Goal: Transaction & Acquisition: Purchase product/service

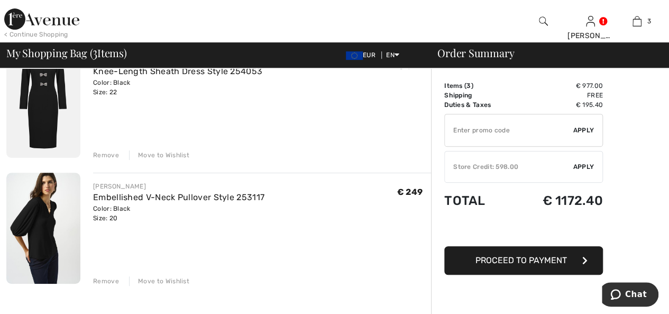
scroll to position [159, 0]
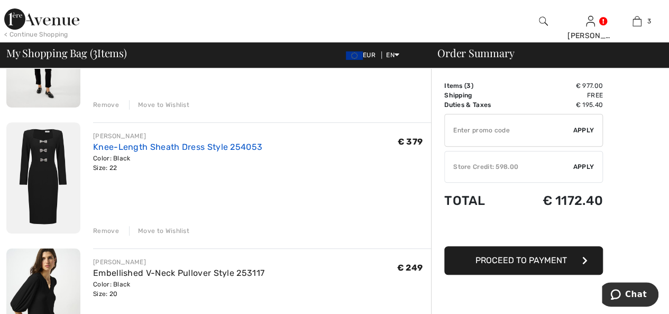
click at [134, 151] on link "Knee-Length Sheath Dress Style 254053" at bounding box center [177, 147] width 169 height 10
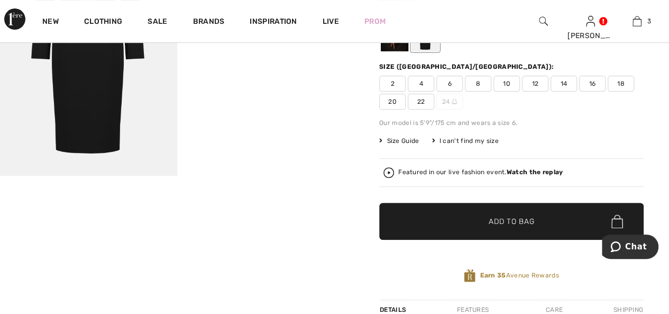
scroll to position [53, 0]
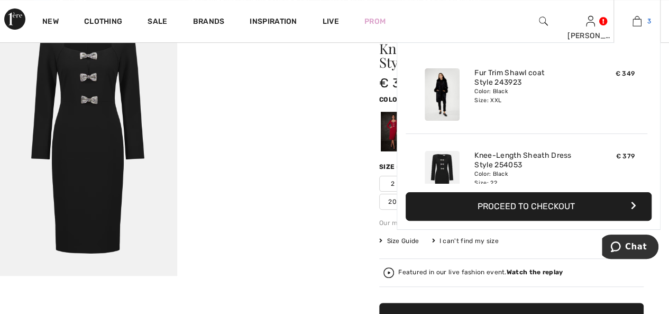
click at [637, 22] on img at bounding box center [637, 21] width 9 height 13
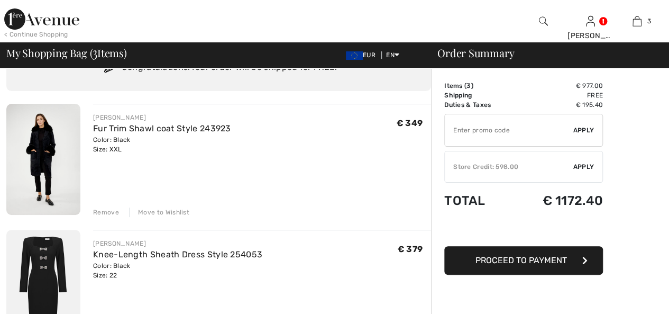
scroll to position [53, 0]
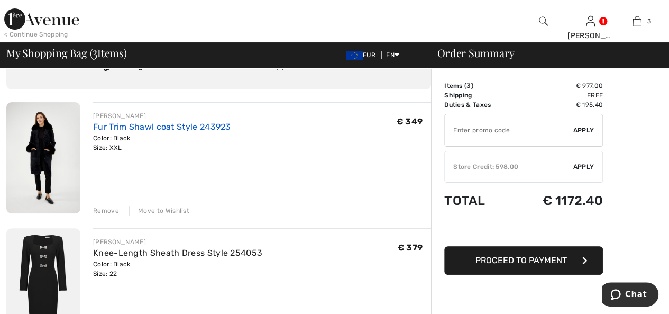
click at [111, 129] on link "Fur Trim Shawl coat Style 243923" at bounding box center [162, 127] width 138 height 10
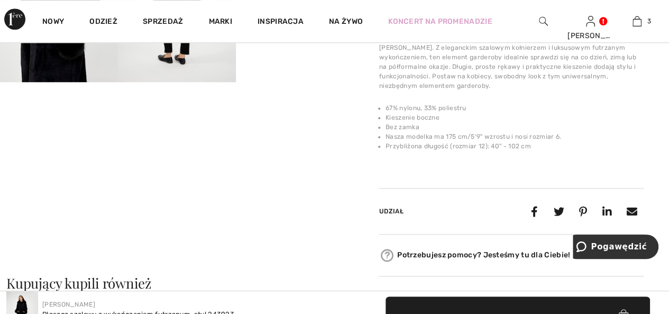
scroll to position [212, 0]
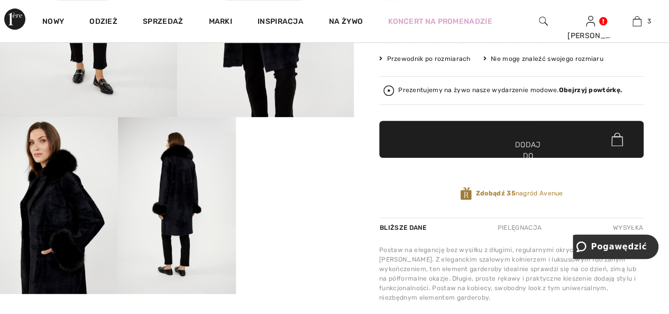
click at [286, 176] on video "Twoja przeglądarka nie obsługuje tagu wideo." at bounding box center [295, 146] width 118 height 59
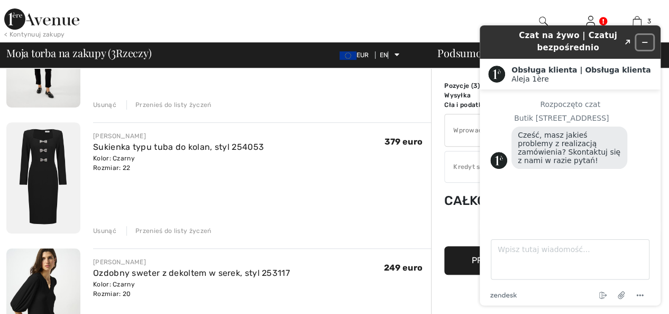
click at [644, 44] on icon "Zminimalizuj widżet" at bounding box center [644, 42] width 7 height 7
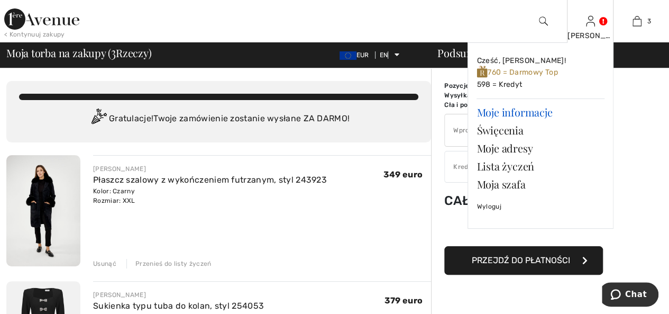
click at [530, 111] on font "Moje informacje" at bounding box center [515, 112] width 76 height 14
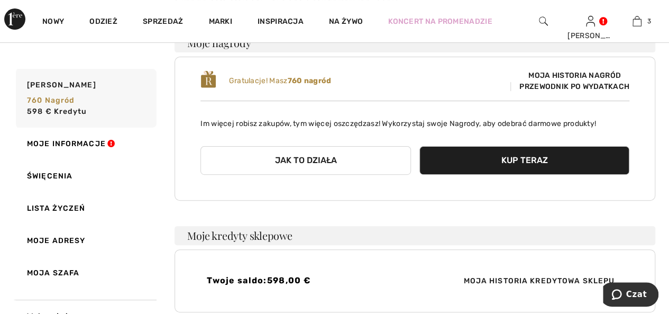
scroll to position [92, 0]
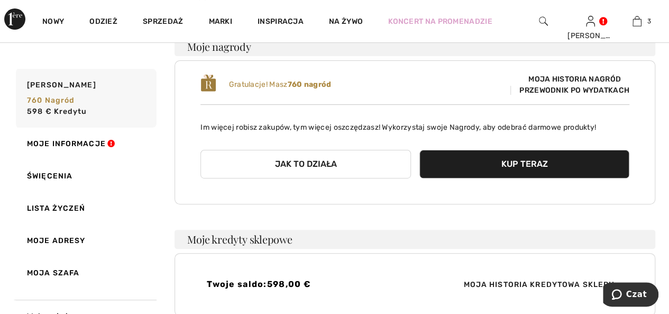
click at [516, 165] on font "Kup teraz" at bounding box center [524, 164] width 47 height 10
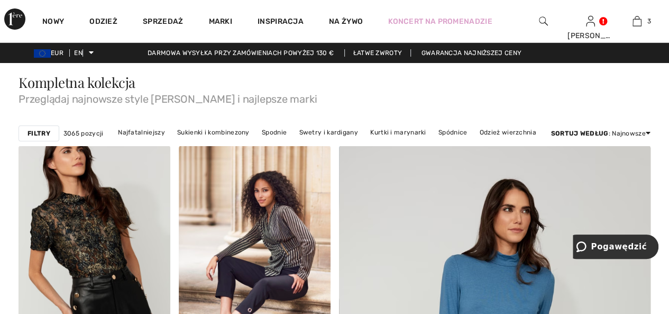
click at [44, 132] on font "Filtry" at bounding box center [39, 133] width 23 height 7
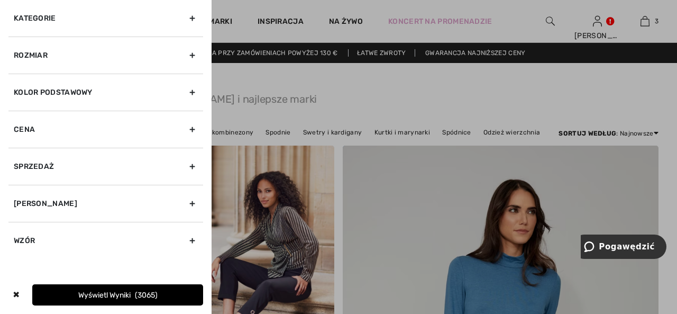
click at [48, 53] on font "Rozmiar" at bounding box center [31, 55] width 34 height 9
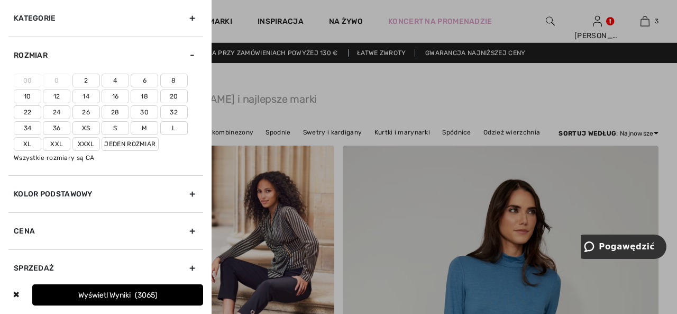
click at [24, 110] on font "22" at bounding box center [28, 111] width 8 height 7
click at [0, 0] on input"] "22" at bounding box center [0, 0] width 0 height 0
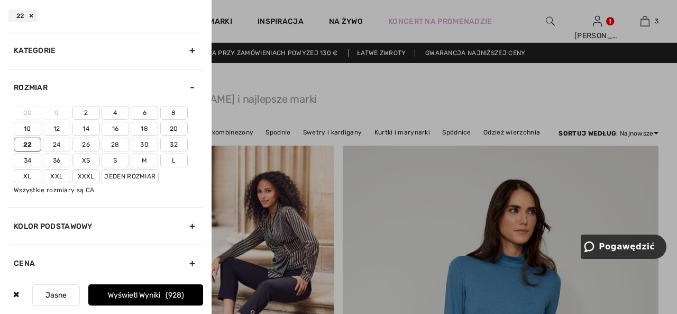
click at [108, 292] on font "Wyświetl wyniki" at bounding box center [134, 294] width 52 height 9
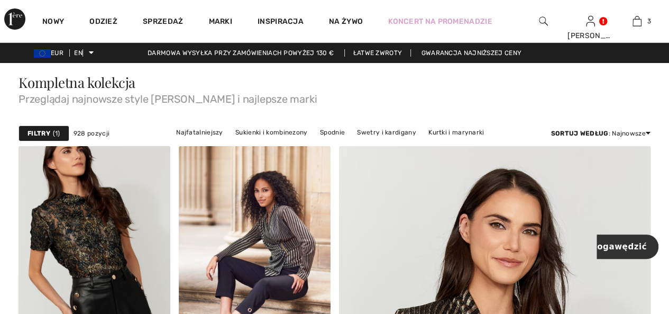
click at [44, 132] on font "Filtry" at bounding box center [39, 133] width 23 height 7
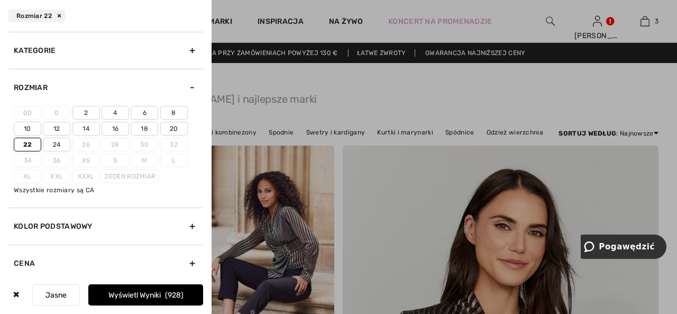
click at [85, 222] on font "Kolor podstawowy" at bounding box center [53, 226] width 79 height 9
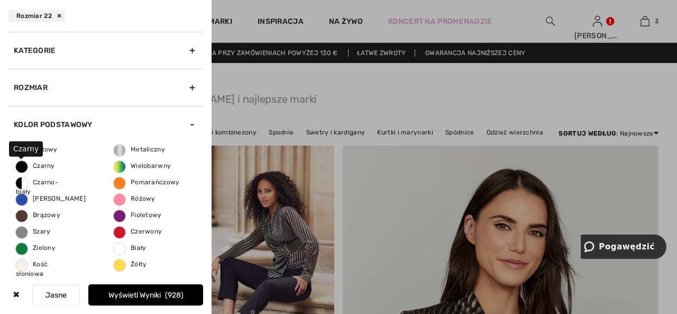
click at [38, 165] on font "Czarny" at bounding box center [44, 165] width 22 height 7
click at [0, 0] on input "Czarny" at bounding box center [0, 0] width 0 height 0
click at [128, 294] on font "Wyświetl wyniki" at bounding box center [134, 294] width 52 height 9
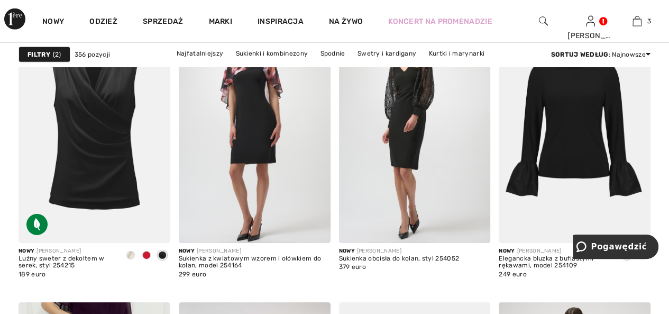
scroll to position [3598, 0]
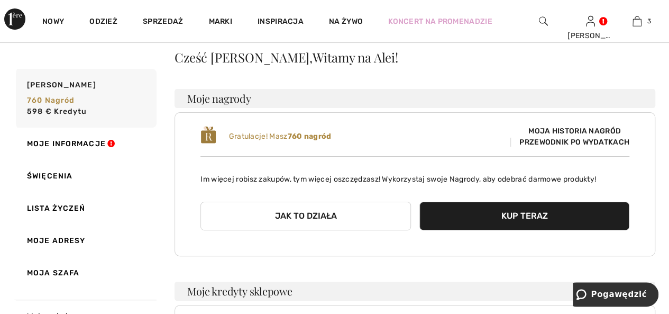
click at [524, 138] on font "Przewodnik po wydatkach" at bounding box center [575, 142] width 110 height 9
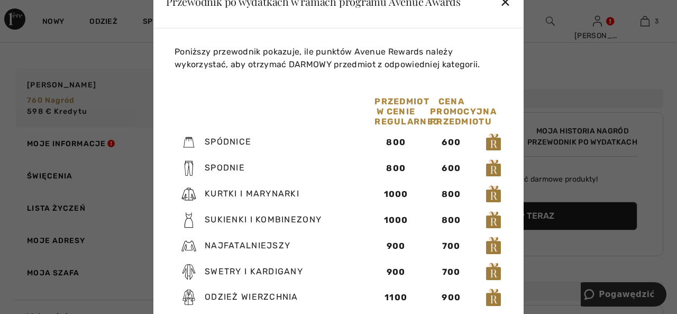
click at [504, 2] on font "✕" at bounding box center [505, 2] width 11 height 15
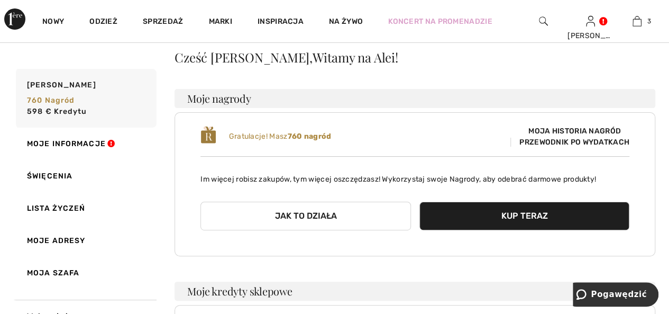
click at [479, 221] on button "Kup teraz" at bounding box center [525, 216] width 210 height 29
click at [565, 131] on font "Moja historia nagród" at bounding box center [575, 130] width 93 height 9
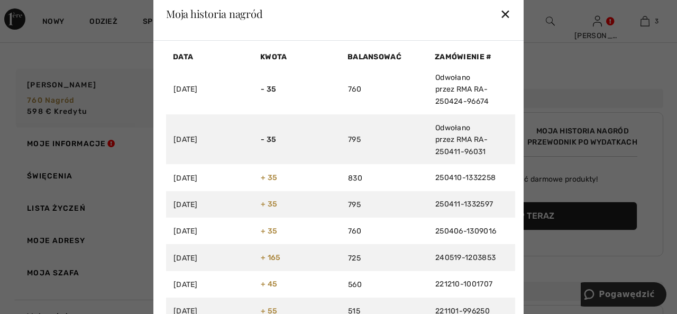
click at [503, 13] on font "✕" at bounding box center [505, 14] width 11 height 15
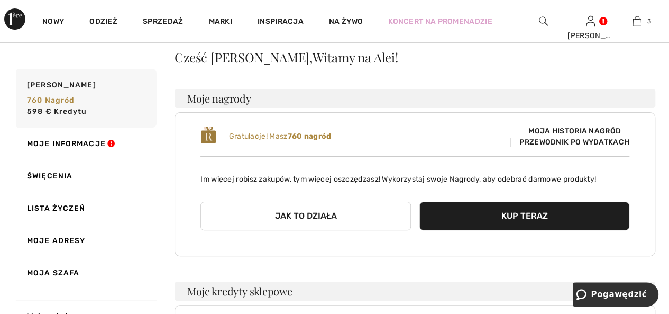
click at [551, 139] on font "Przewodnik po wydatkach" at bounding box center [575, 142] width 110 height 9
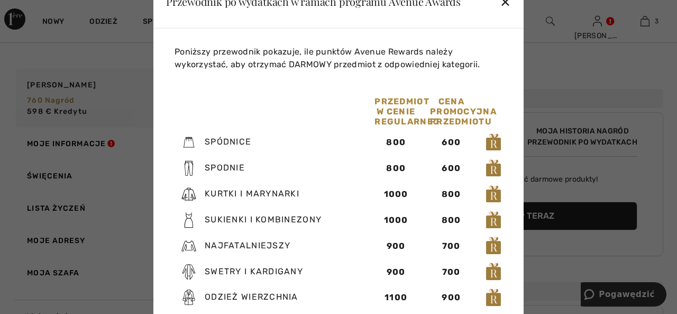
click at [506, 1] on font "✕" at bounding box center [505, 2] width 11 height 15
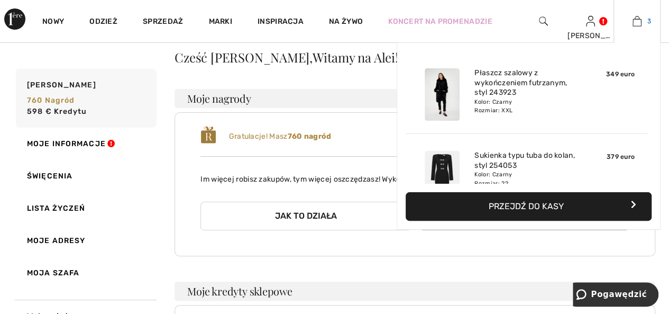
click at [634, 23] on img at bounding box center [637, 21] width 9 height 13
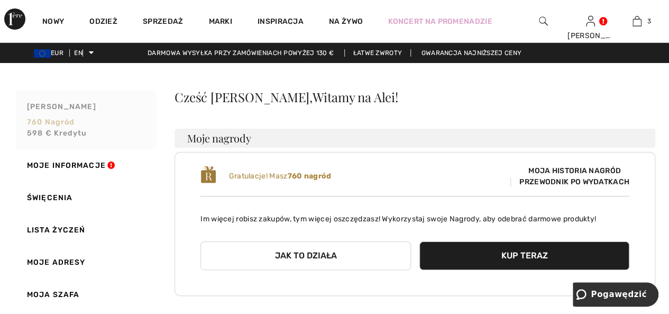
click at [72, 131] on font "598 € kredytu" at bounding box center [57, 133] width 60 height 9
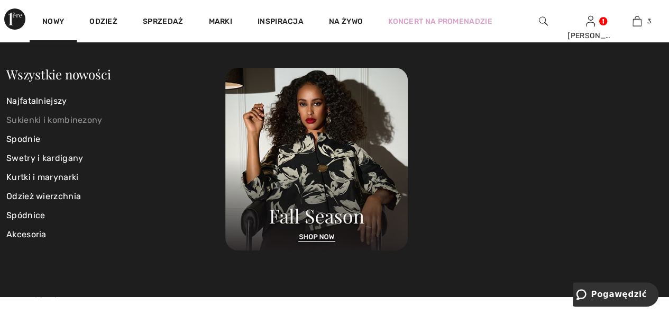
click at [68, 119] on font "Sukienki i kombinezony" at bounding box center [54, 120] width 96 height 10
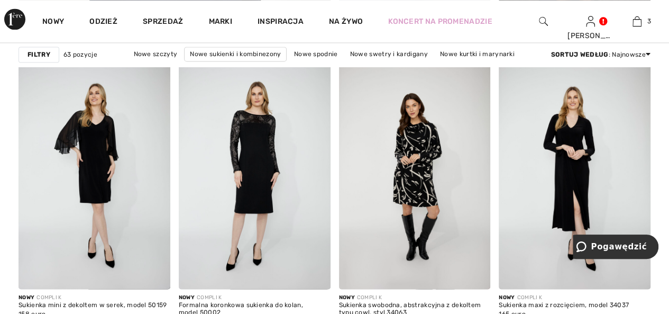
scroll to position [2910, 0]
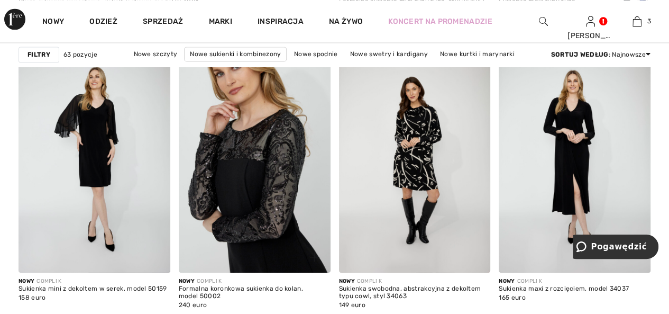
click at [280, 199] on img at bounding box center [255, 158] width 152 height 227
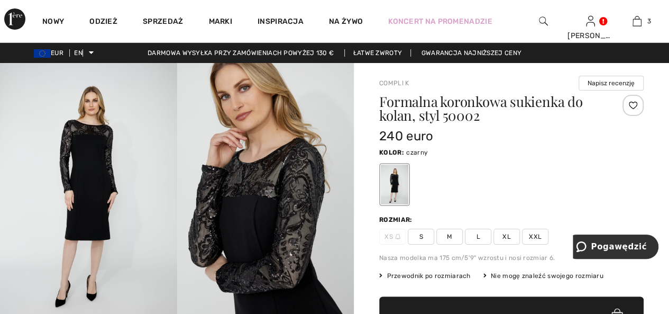
click at [291, 227] on img at bounding box center [265, 196] width 177 height 266
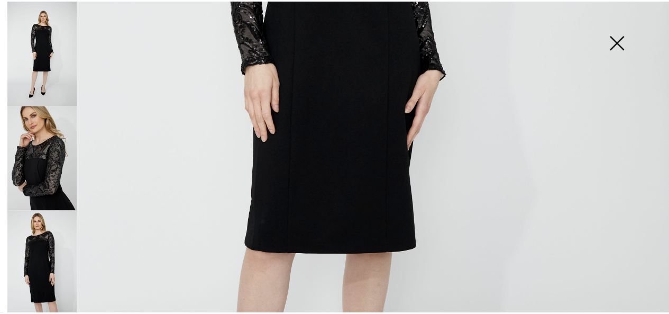
scroll to position [529, 0]
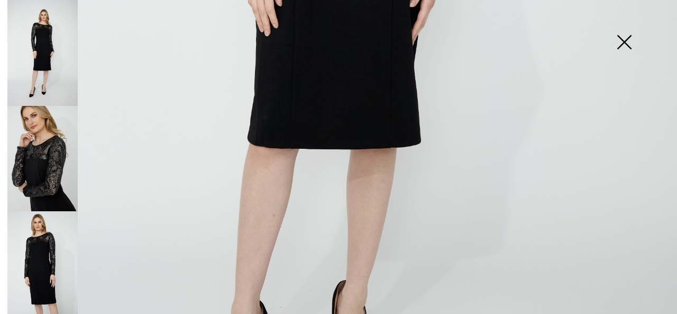
click at [622, 39] on img at bounding box center [624, 43] width 53 height 54
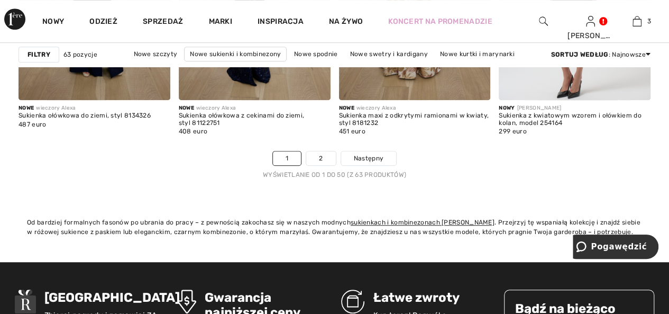
scroll to position [4391, 0]
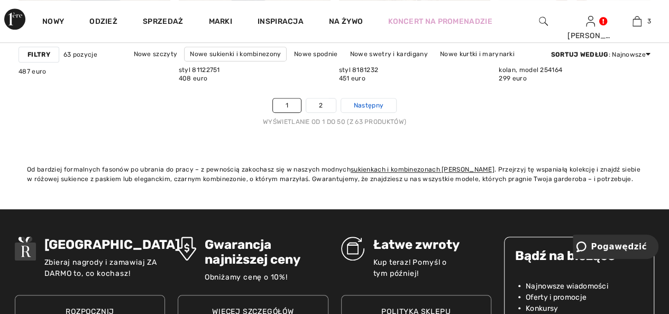
click at [367, 103] on font "Następny" at bounding box center [369, 105] width 30 height 7
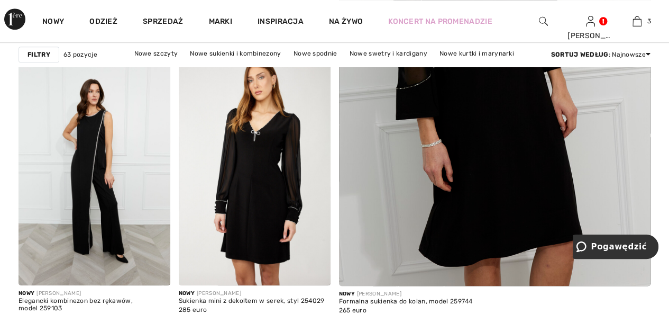
scroll to position [370, 0]
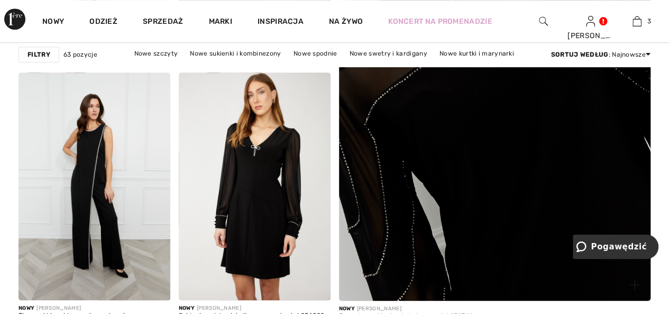
click at [477, 137] on img at bounding box center [495, 66] width 374 height 561
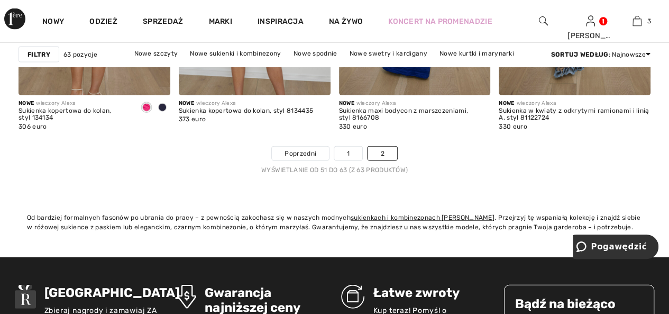
scroll to position [1164, 0]
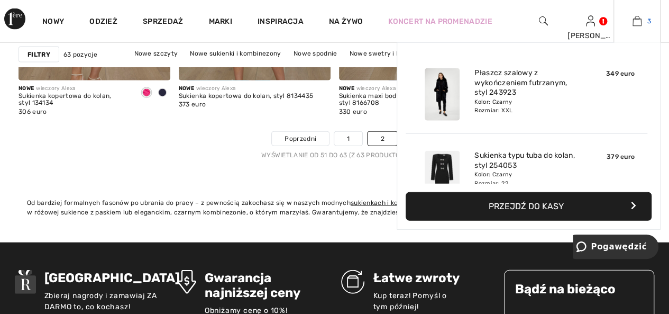
click at [631, 26] on link "3" at bounding box center [637, 21] width 46 height 13
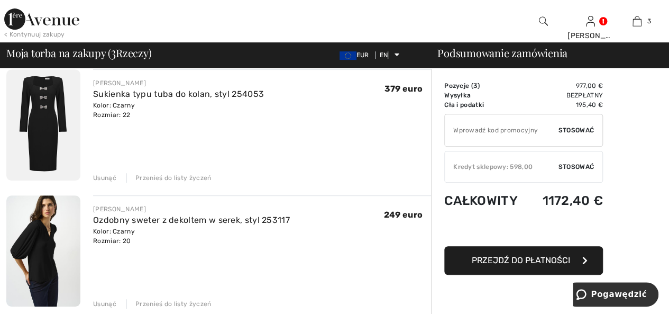
scroll to position [265, 0]
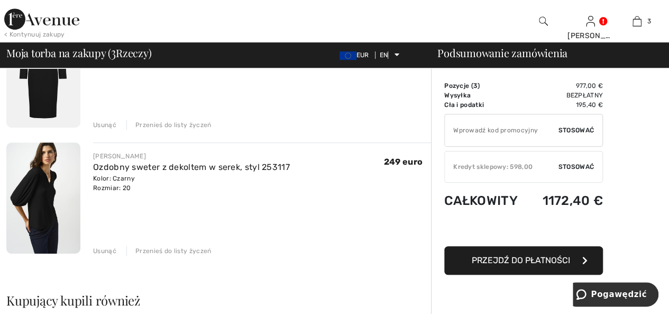
click at [558, 259] on font "Przejdź do płatności" at bounding box center [521, 260] width 98 height 10
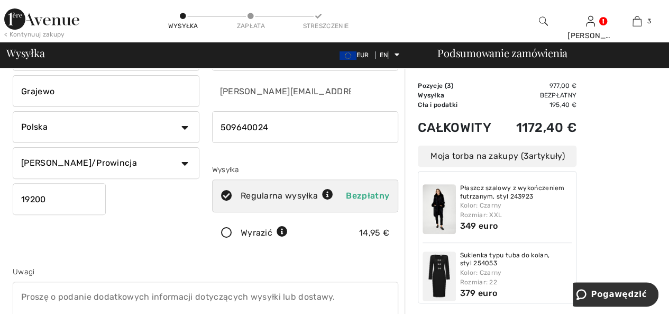
scroll to position [106, 0]
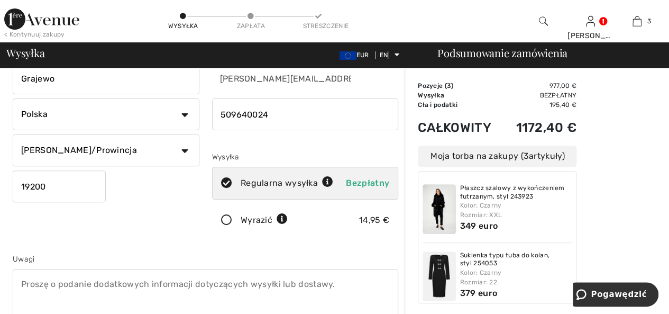
click at [228, 216] on icon at bounding box center [227, 220] width 28 height 11
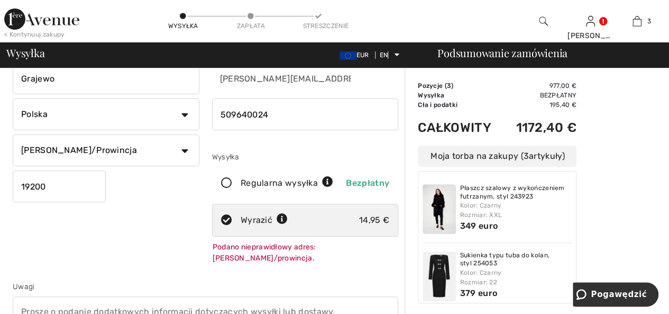
click at [226, 219] on icon at bounding box center [227, 220] width 28 height 11
click at [185, 149] on select "Stan/Prowincja Dolnośląskie Kujawsko-Pomorskie Łódzkie Lubelskie Lubuskie Małop…" at bounding box center [106, 150] width 187 height 32
select select "PL"
click at [13, 134] on select "Stan/Prowincja Dolnośląskie Kujawsko-Pomorskie Łódzkie Lubelskie Lubuskie Małop…" at bounding box center [106, 150] width 187 height 32
click at [224, 219] on icon at bounding box center [227, 220] width 28 height 11
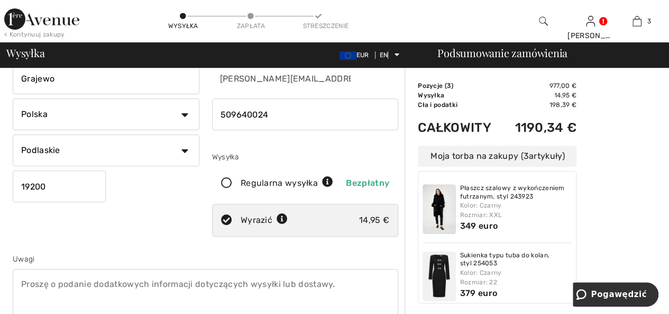
click at [225, 219] on icon at bounding box center [227, 220] width 28 height 11
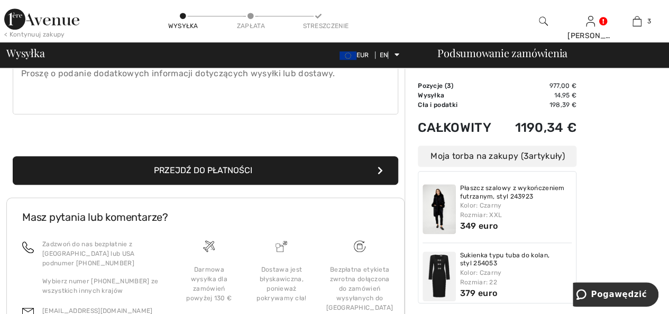
scroll to position [317, 0]
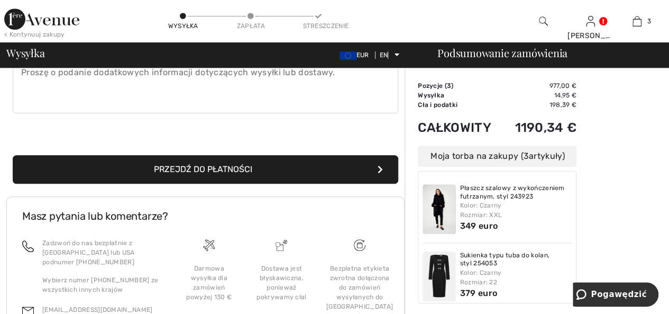
click at [307, 165] on button "Przejdź do płatności" at bounding box center [206, 169] width 386 height 29
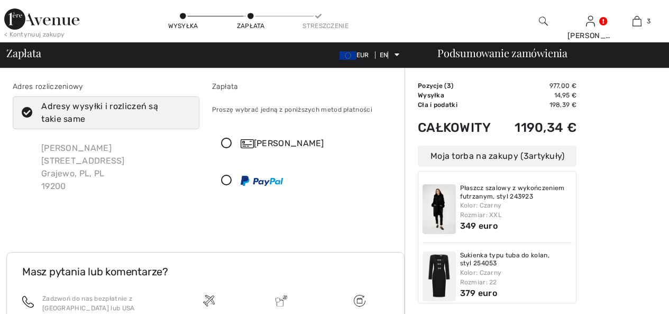
checkbox input "true"
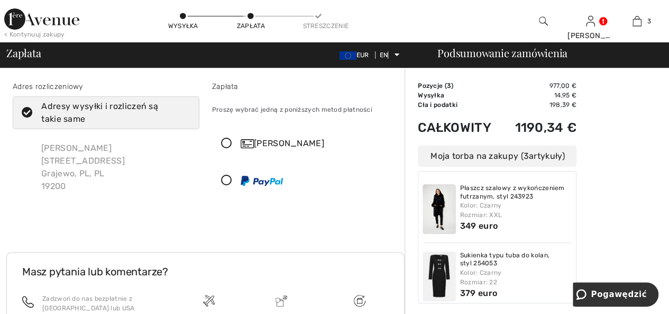
click at [226, 180] on icon at bounding box center [227, 180] width 28 height 11
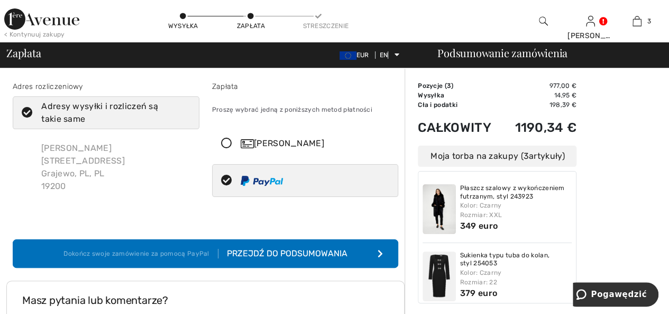
click at [278, 250] on font "Przejdź do podsumowania" at bounding box center [287, 253] width 121 height 10
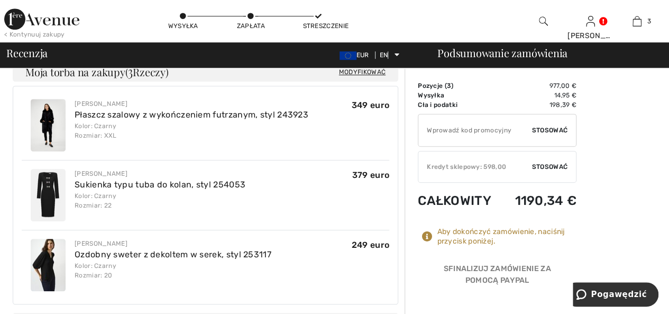
scroll to position [317, 0]
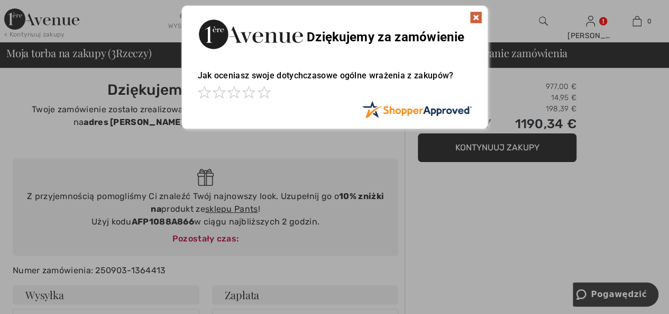
click at [270, 95] on div at bounding box center [335, 93] width 274 height 15
click at [263, 92] on span at bounding box center [264, 92] width 13 height 13
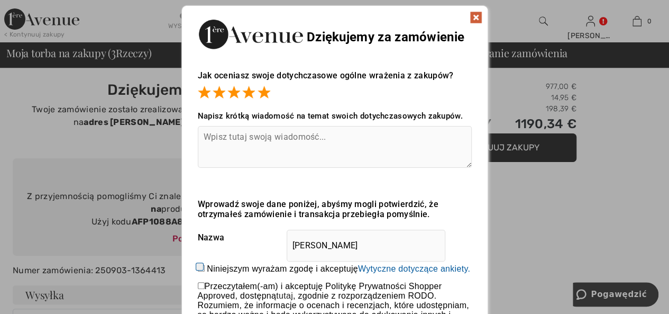
click at [475, 13] on img at bounding box center [476, 17] width 13 height 13
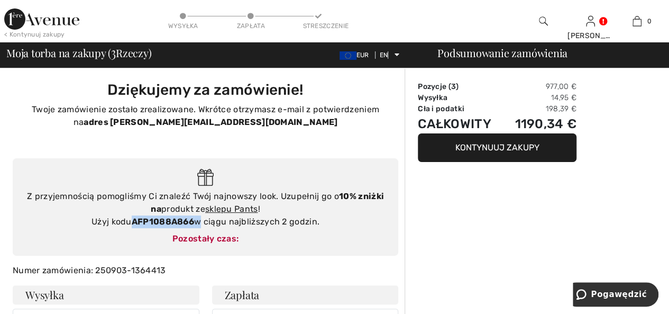
drag, startPoint x: 129, startPoint y: 220, endPoint x: 198, endPoint y: 222, distance: 69.3
click at [198, 222] on div "Z przyjemnością pomogliśmy Ci znaleźć Twój najnowszy look. Uzupełnij go o 10% z…" at bounding box center [205, 209] width 365 height 38
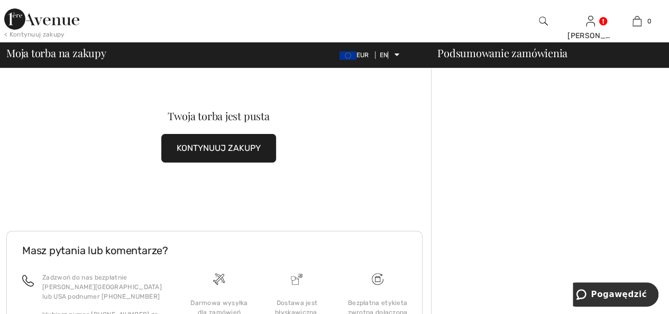
click at [198, 152] on font "KONTYNUUJ ZAKUPY" at bounding box center [219, 148] width 84 height 10
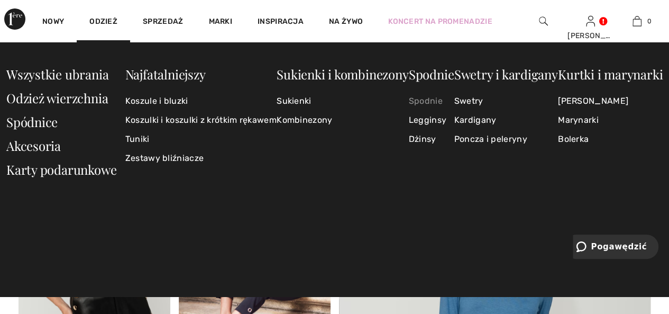
click at [433, 101] on font "Spodnie" at bounding box center [426, 101] width 34 height 10
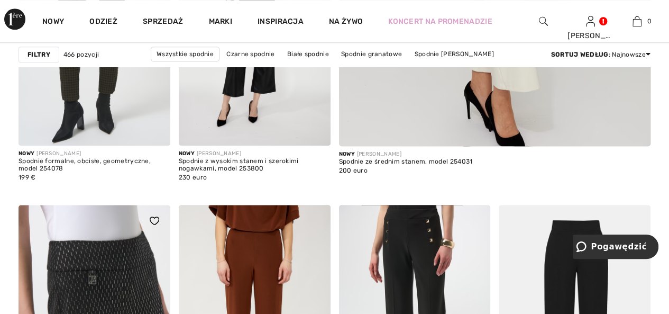
scroll to position [370, 0]
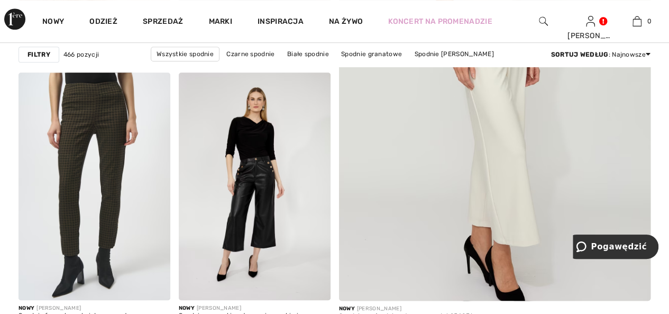
click at [42, 51] on font "Filtry" at bounding box center [39, 54] width 23 height 7
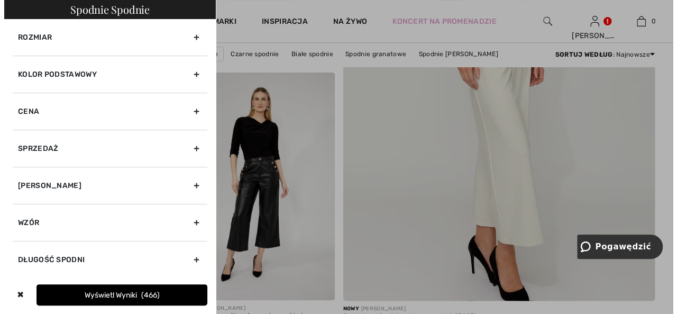
scroll to position [374, 0]
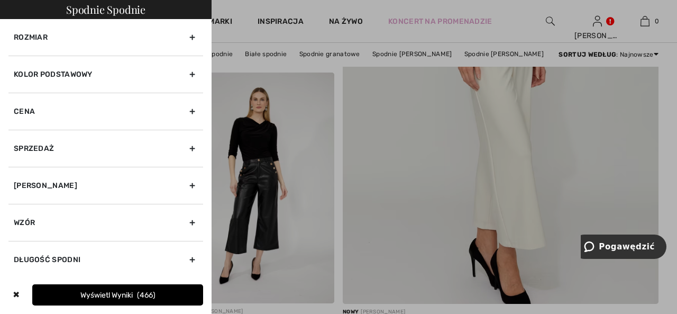
click at [48, 75] on font "Kolor podstawowy" at bounding box center [53, 74] width 79 height 9
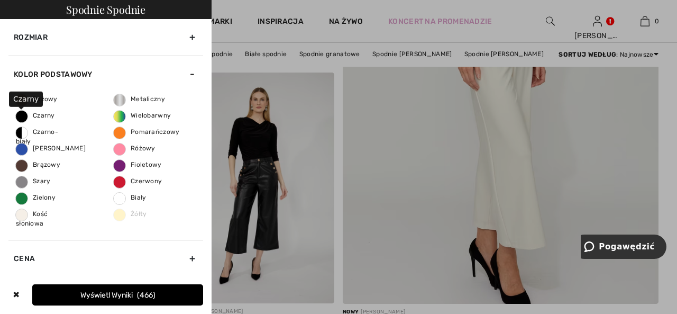
click at [51, 115] on font "Czarny" at bounding box center [44, 115] width 22 height 7
click at [0, 0] on input "Czarny" at bounding box center [0, 0] width 0 height 0
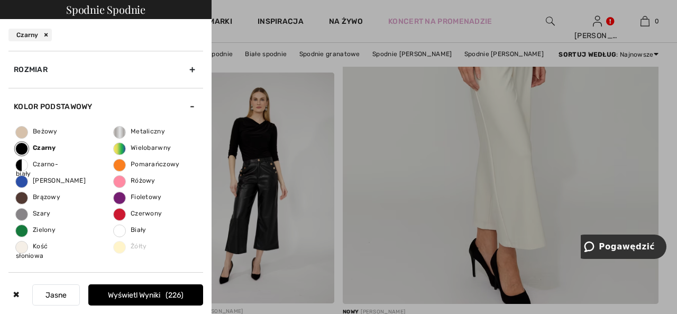
click at [40, 70] on font "Rozmiar" at bounding box center [31, 69] width 34 height 9
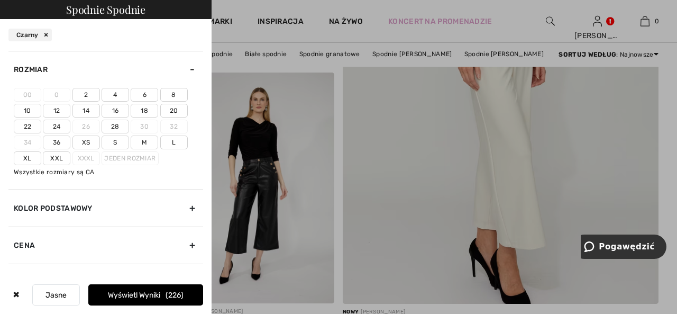
click at [144, 107] on font "18" at bounding box center [144, 110] width 7 height 7
click at [0, 0] on input"] "18" at bounding box center [0, 0] width 0 height 0
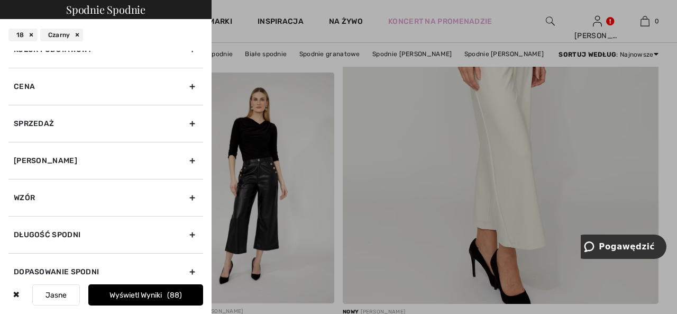
scroll to position [169, 0]
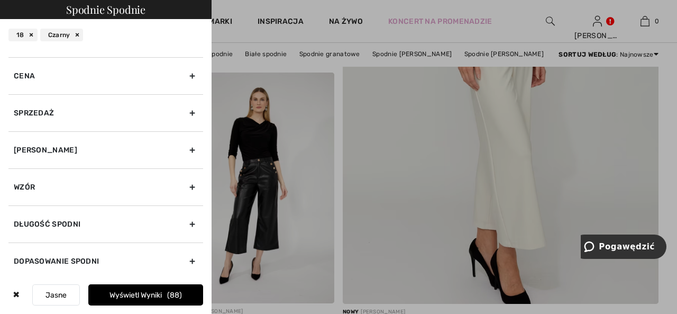
click at [80, 221] on div "Długość spodni" at bounding box center [105, 223] width 195 height 37
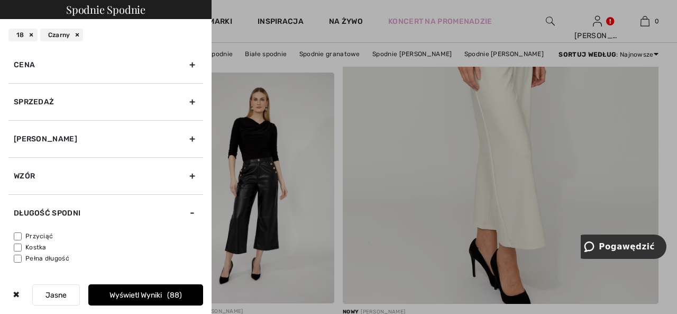
scroll to position [70, 0]
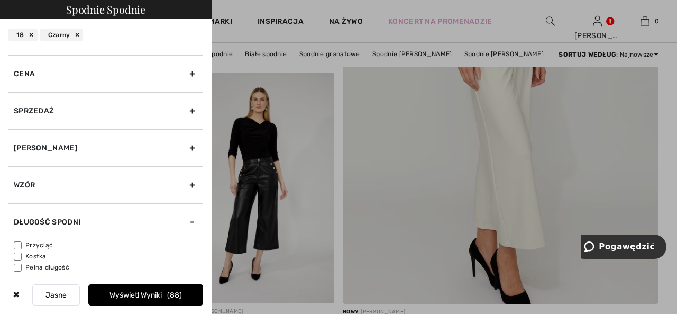
click at [15, 252] on input"] "Kostka" at bounding box center [18, 256] width 8 height 8
checkbox input"] "true"
click at [17, 242] on input"] "Przyciąć" at bounding box center [18, 245] width 8 height 8
checkbox input"] "true"
click at [132, 295] on font "Wyświetl wyniki" at bounding box center [136, 294] width 52 height 9
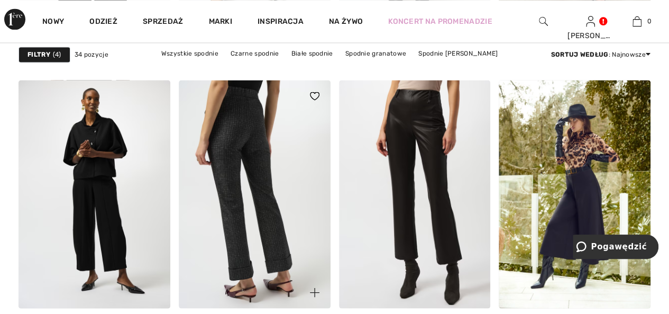
scroll to position [952, 0]
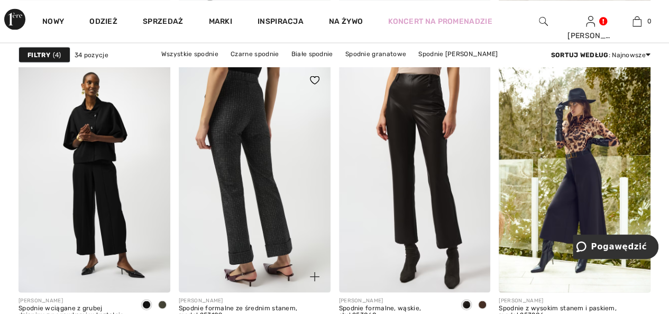
click at [263, 190] on img at bounding box center [255, 177] width 152 height 227
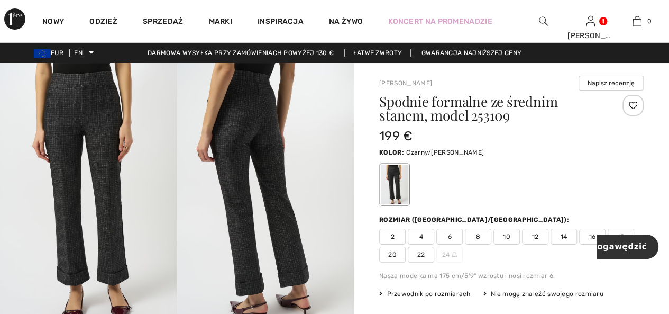
click at [91, 121] on img at bounding box center [88, 195] width 177 height 265
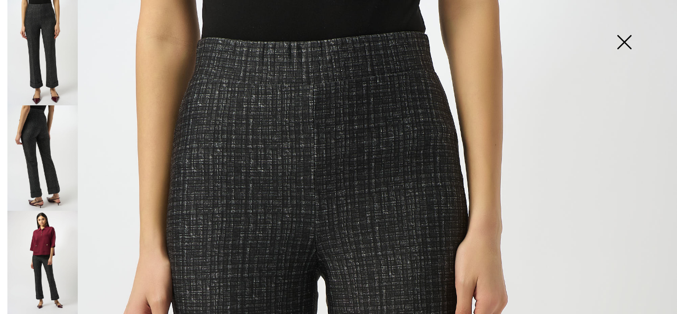
click at [620, 41] on img at bounding box center [624, 43] width 53 height 54
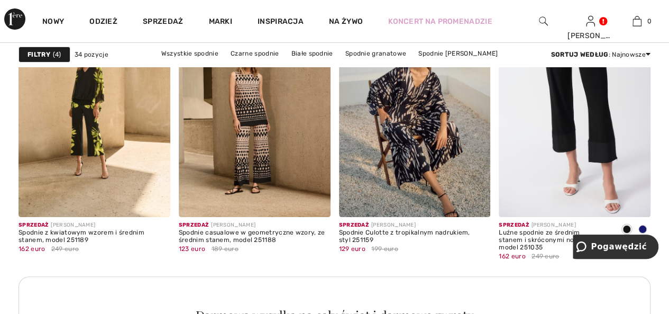
scroll to position [2010, 0]
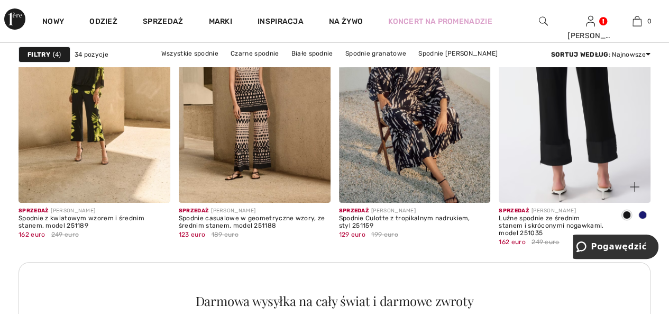
click at [602, 149] on img at bounding box center [575, 88] width 152 height 227
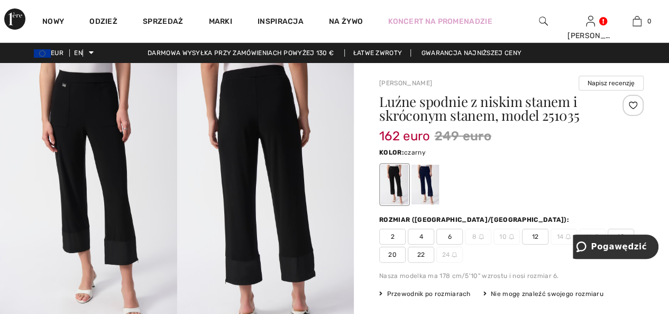
click at [243, 275] on img at bounding box center [265, 195] width 177 height 265
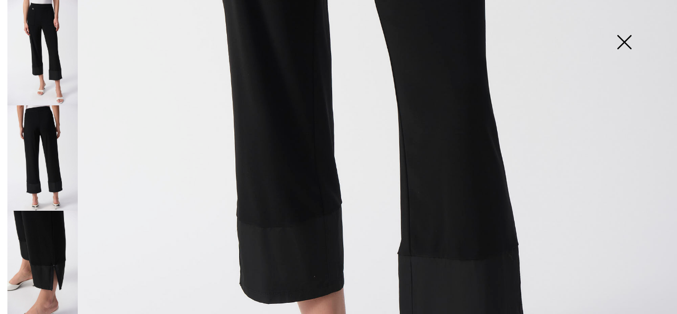
scroll to position [476, 0]
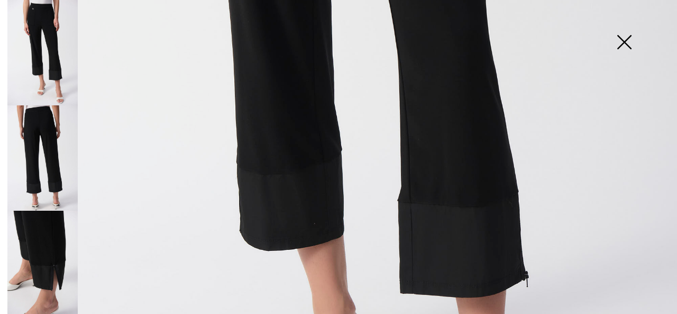
click at [512, 269] on img at bounding box center [338, 31] width 677 height 1015
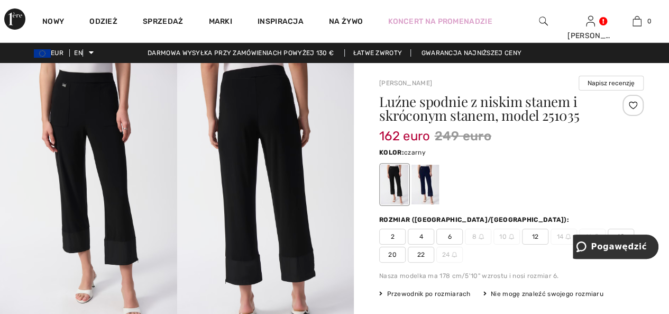
click at [307, 280] on img at bounding box center [265, 195] width 177 height 265
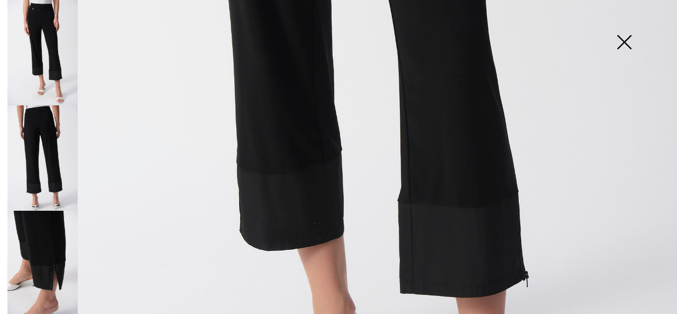
click at [56, 249] on img at bounding box center [42, 263] width 70 height 105
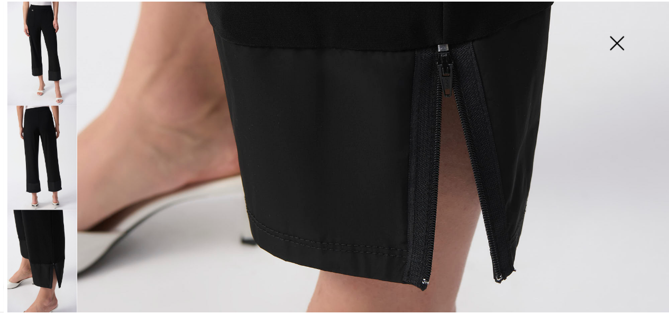
scroll to position [370, 0]
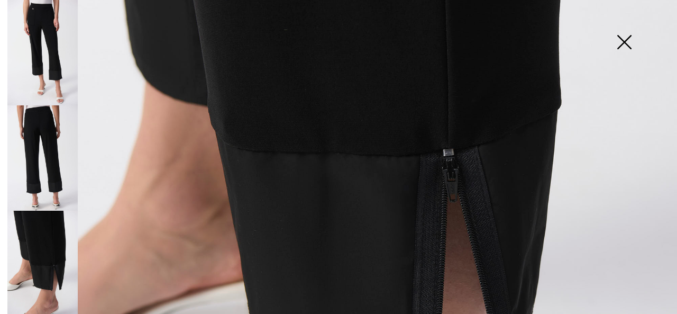
click at [618, 44] on img at bounding box center [624, 43] width 53 height 54
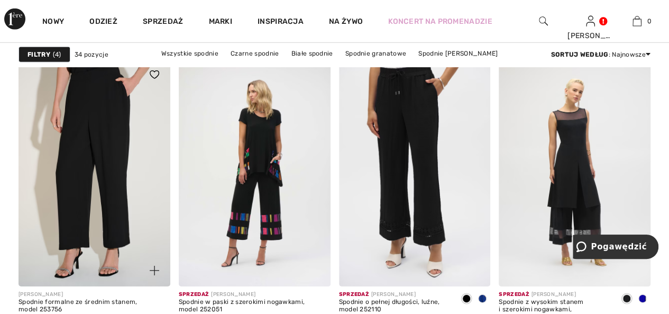
scroll to position [1746, 0]
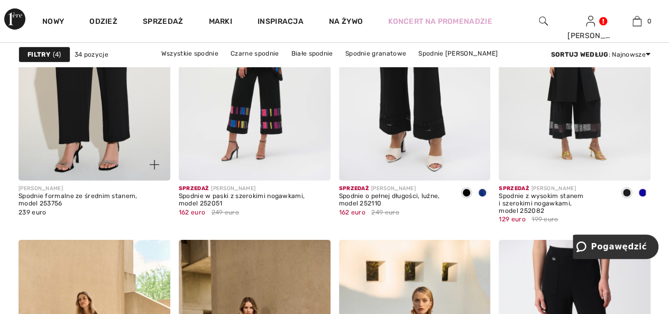
click at [106, 105] on img at bounding box center [95, 66] width 152 height 227
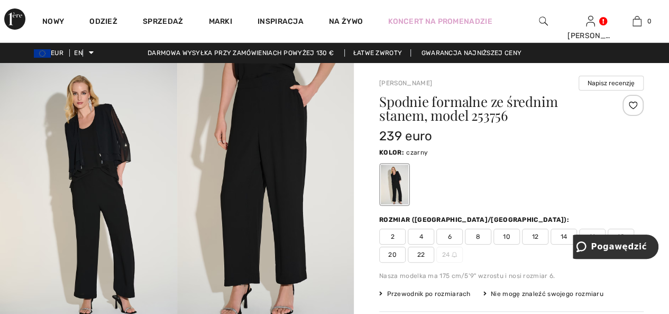
click at [113, 202] on img at bounding box center [88, 196] width 177 height 266
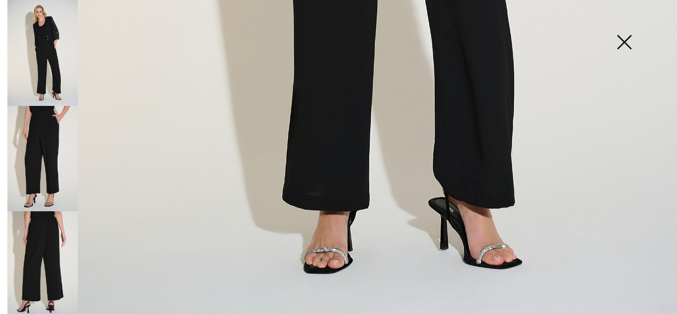
scroll to position [690, 0]
click at [45, 274] on img at bounding box center [42, 264] width 70 height 106
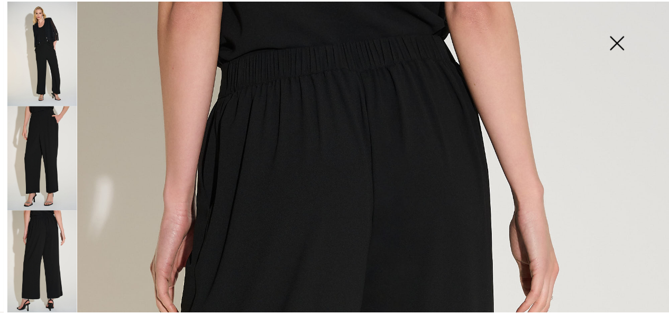
scroll to position [0, 0]
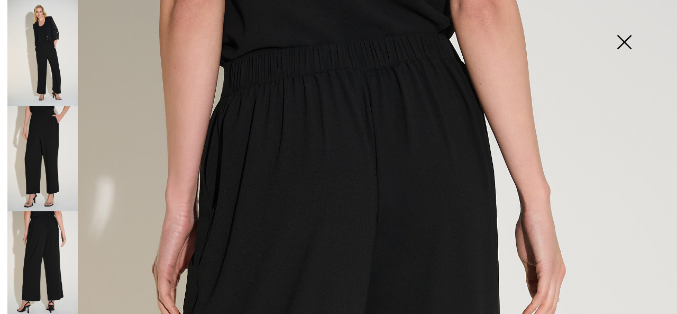
click at [630, 41] on img at bounding box center [624, 43] width 53 height 54
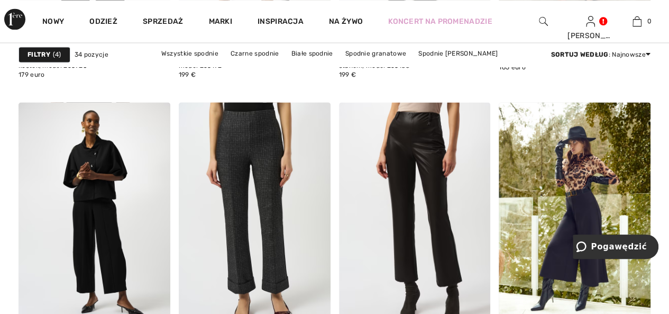
scroll to position [899, 0]
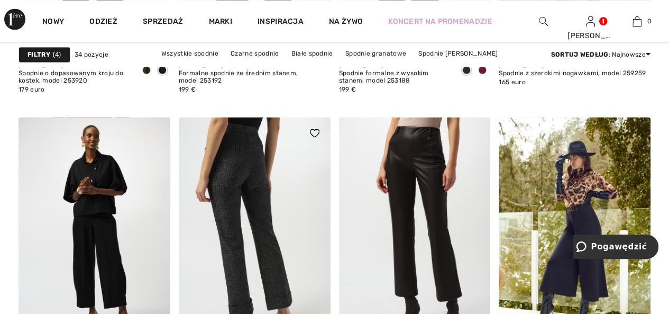
click at [231, 185] on img at bounding box center [255, 230] width 152 height 227
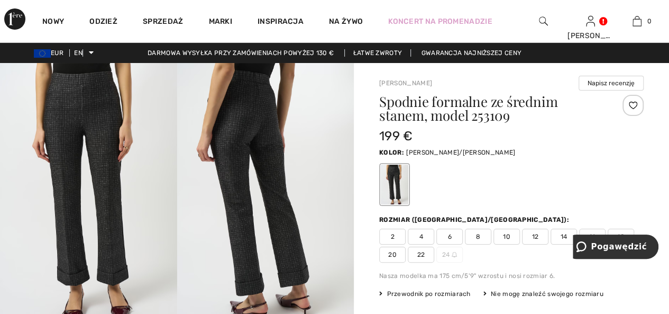
click at [57, 140] on img at bounding box center [88, 195] width 177 height 265
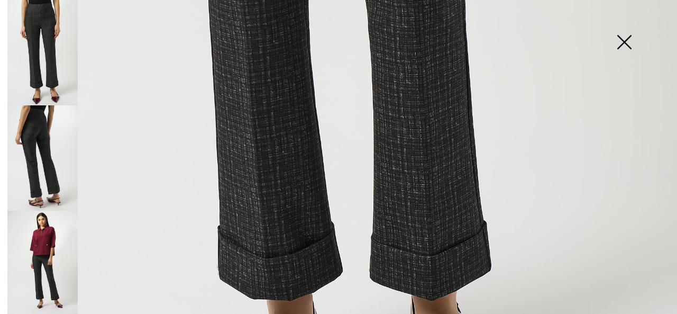
scroll to position [530, 0]
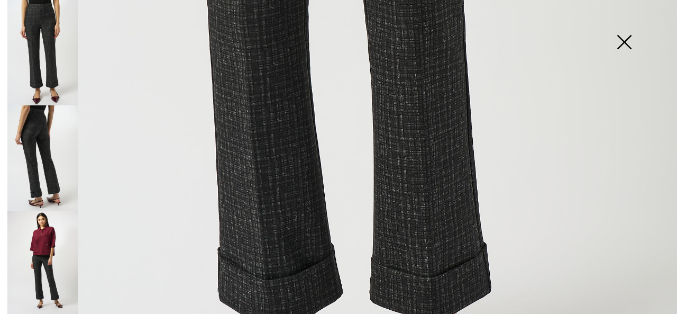
click at [40, 143] on img at bounding box center [42, 157] width 70 height 105
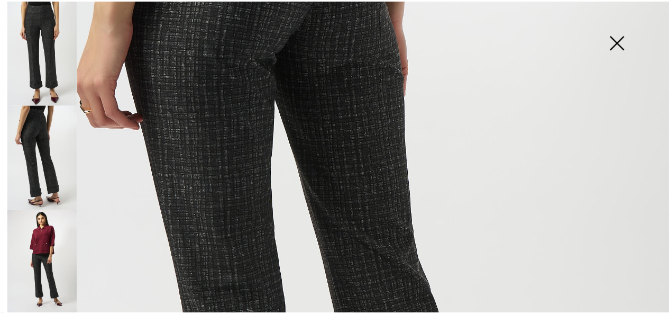
scroll to position [1, 0]
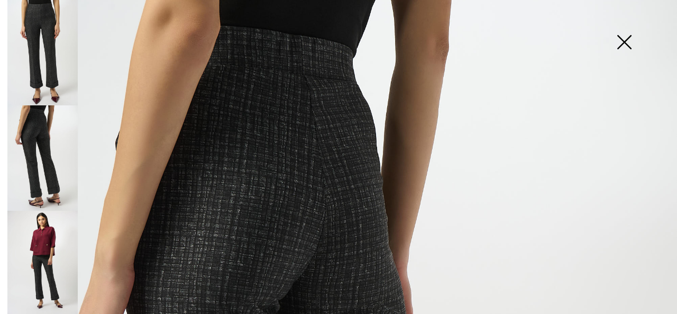
click at [622, 39] on img at bounding box center [624, 43] width 53 height 54
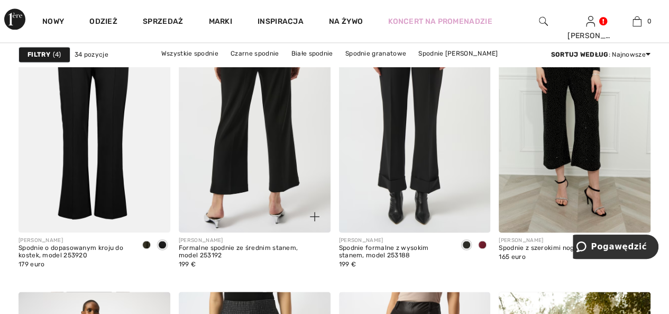
scroll to position [741, 0]
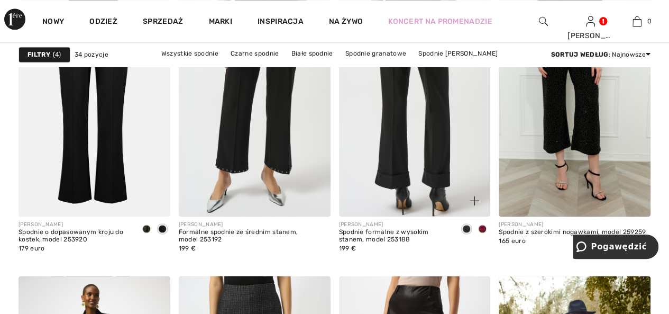
click at [399, 170] on img at bounding box center [415, 102] width 152 height 227
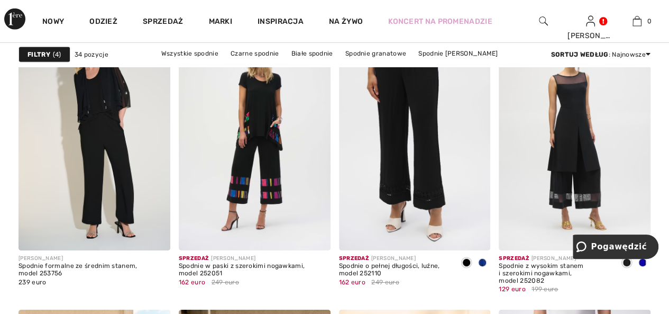
scroll to position [1693, 0]
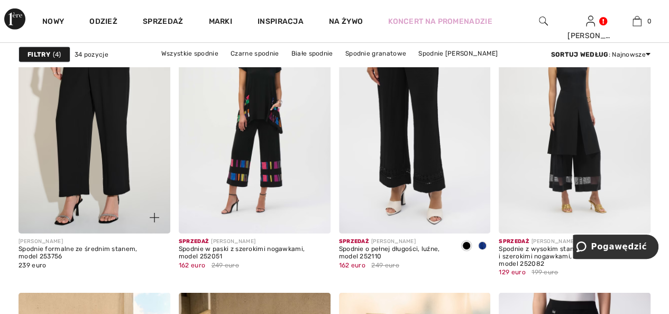
click at [120, 134] on img at bounding box center [95, 119] width 152 height 227
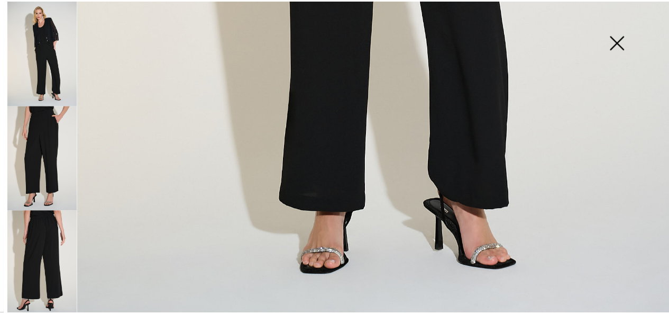
scroll to position [690, 0]
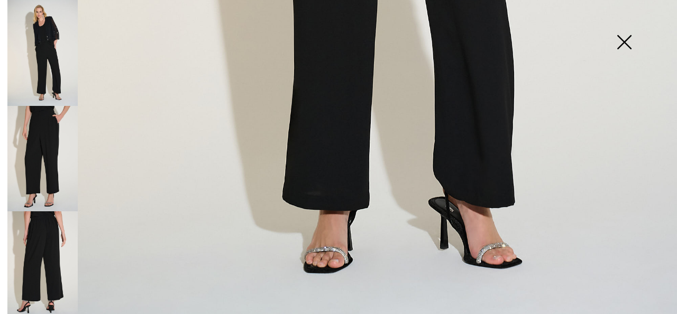
click at [625, 42] on img at bounding box center [624, 43] width 53 height 54
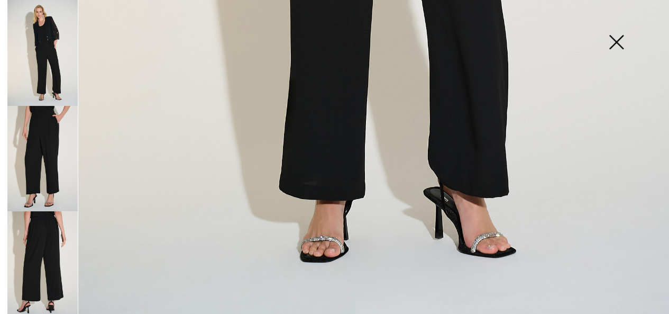
scroll to position [677, 0]
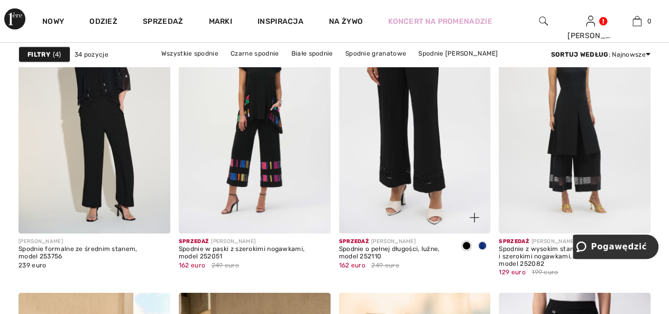
click at [423, 184] on img at bounding box center [415, 119] width 152 height 227
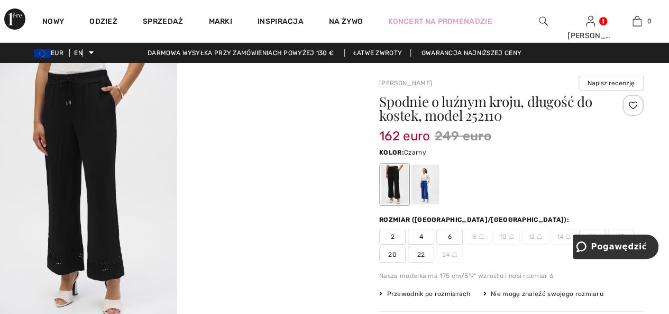
click at [388, 184] on div at bounding box center [395, 185] width 28 height 40
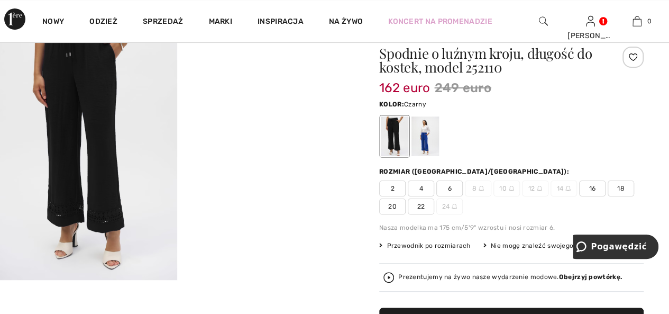
scroll to position [53, 0]
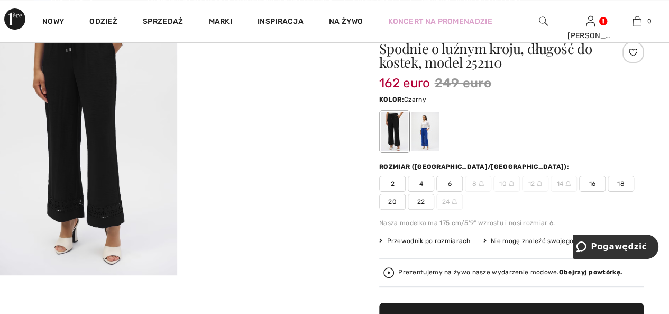
click at [623, 180] on font "18" at bounding box center [620, 183] width 7 height 7
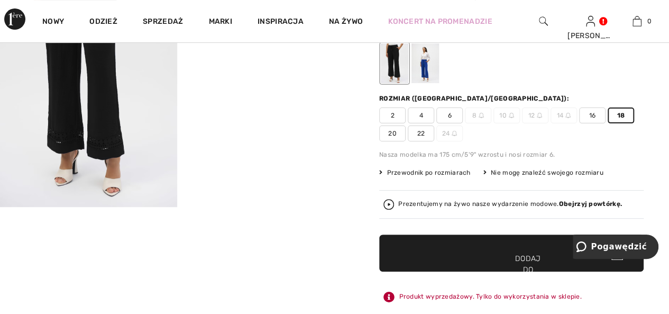
scroll to position [159, 0]
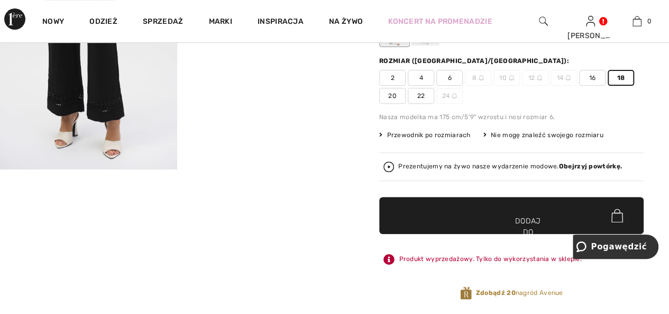
click at [551, 207] on span "✔ Dodano do torby Dodaj do koszyka" at bounding box center [511, 215] width 265 height 37
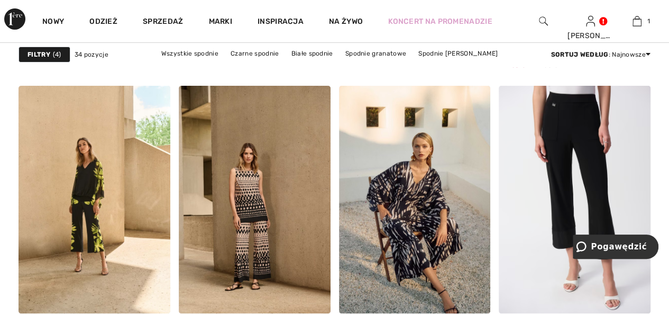
scroll to position [1958, 0]
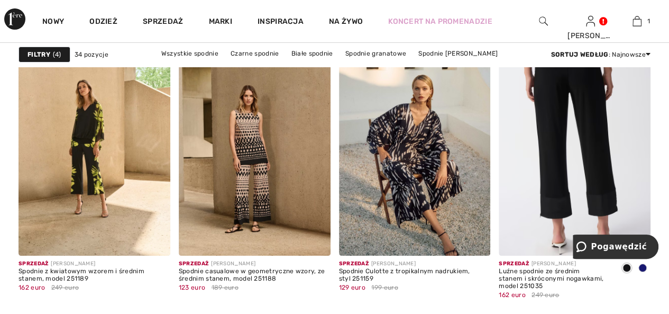
click at [599, 161] on img at bounding box center [575, 141] width 152 height 227
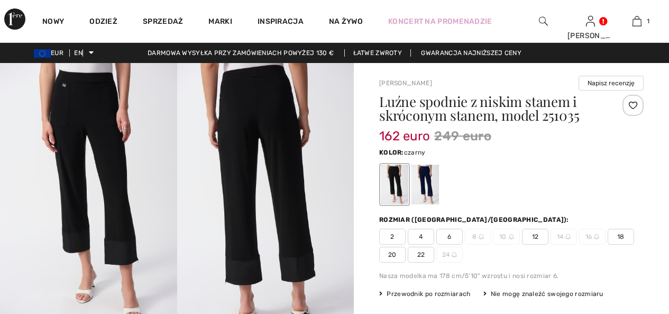
click at [239, 271] on img at bounding box center [265, 195] width 177 height 265
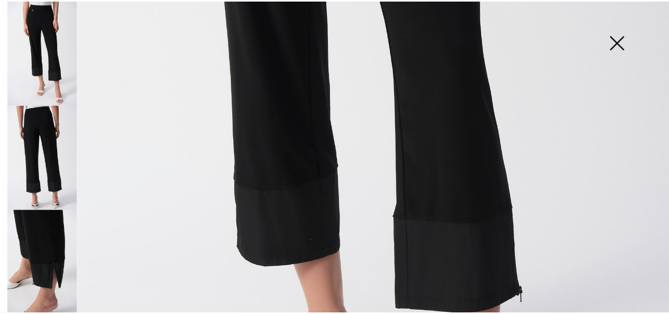
scroll to position [476, 0]
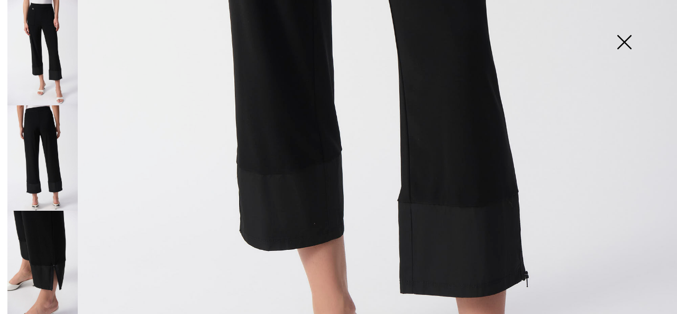
click at [278, 192] on img at bounding box center [338, 31] width 677 height 1015
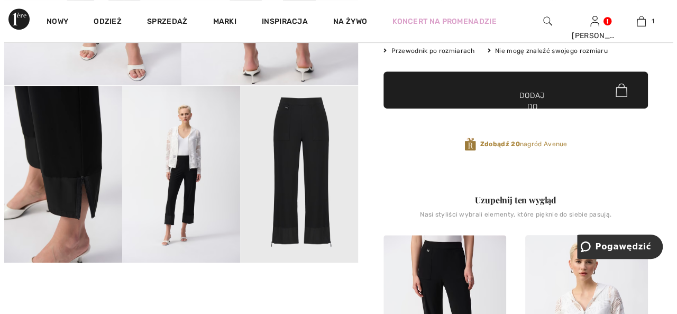
scroll to position [265, 0]
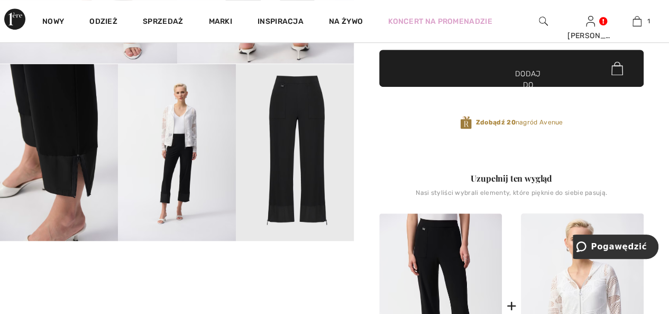
click at [70, 170] on img at bounding box center [59, 152] width 118 height 177
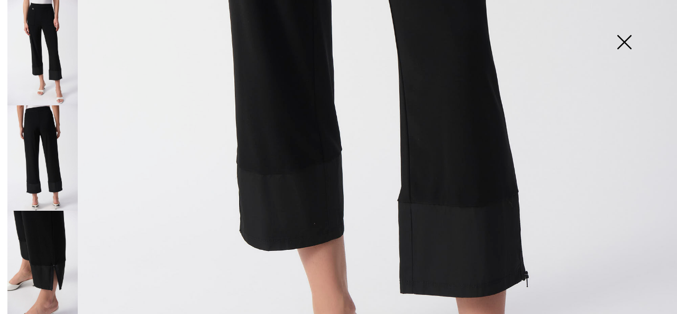
click at [478, 204] on img at bounding box center [338, 31] width 677 height 1015
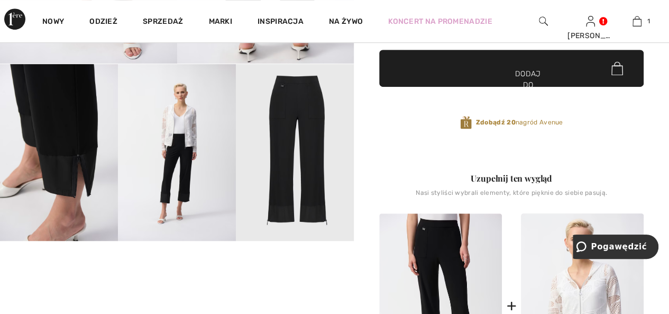
click at [311, 179] on img at bounding box center [295, 152] width 118 height 177
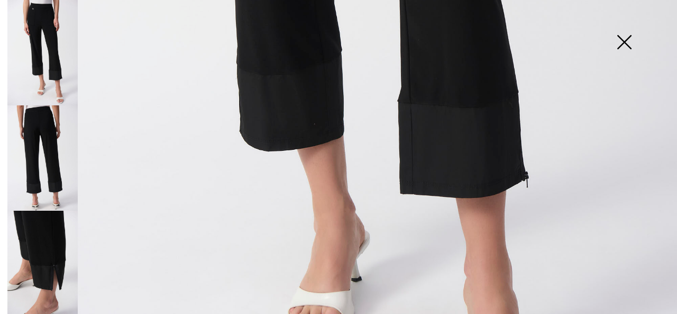
scroll to position [582, 0]
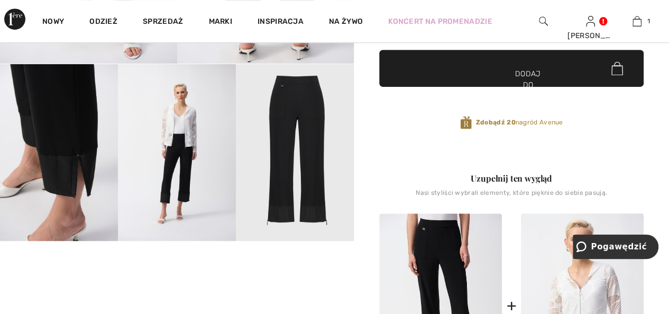
click at [177, 176] on img at bounding box center [177, 152] width 118 height 177
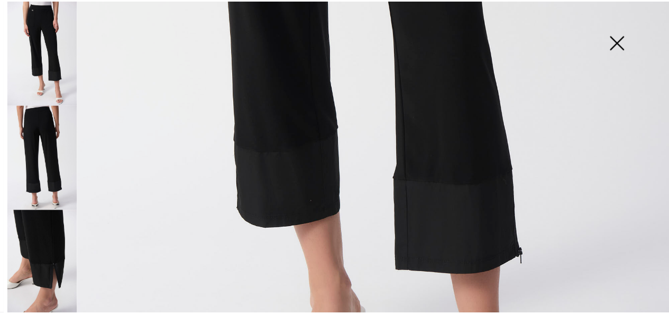
scroll to position [476, 0]
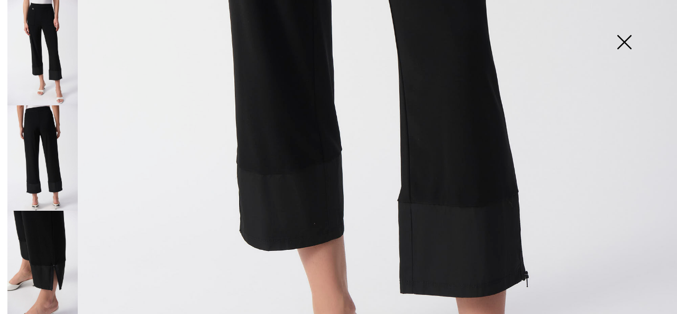
click at [630, 39] on img at bounding box center [624, 43] width 53 height 54
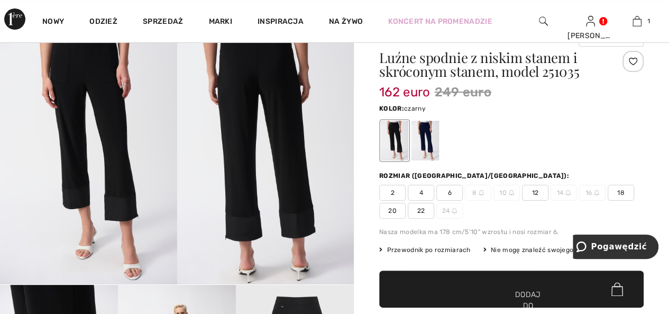
scroll to position [53, 0]
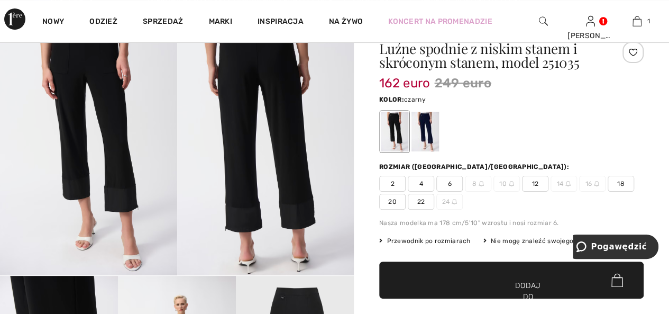
click at [287, 138] on img at bounding box center [265, 142] width 177 height 265
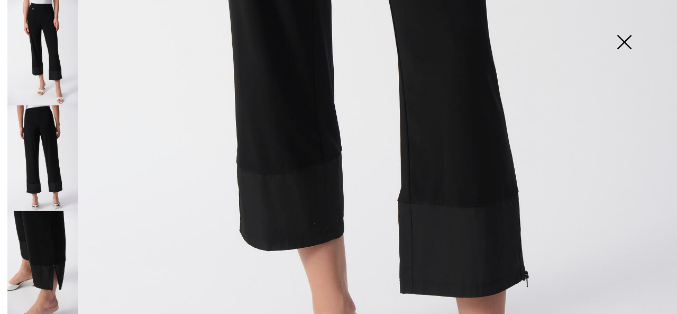
click at [433, 207] on img at bounding box center [338, 31] width 677 height 1015
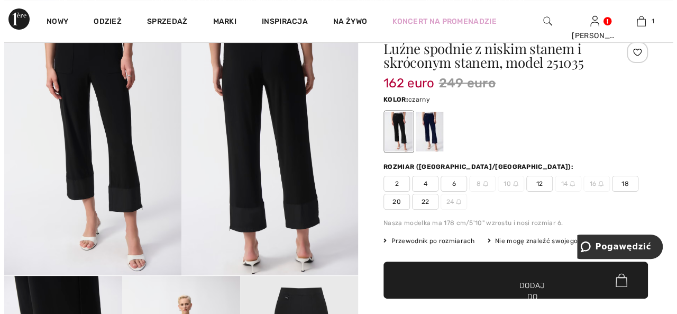
scroll to position [212, 0]
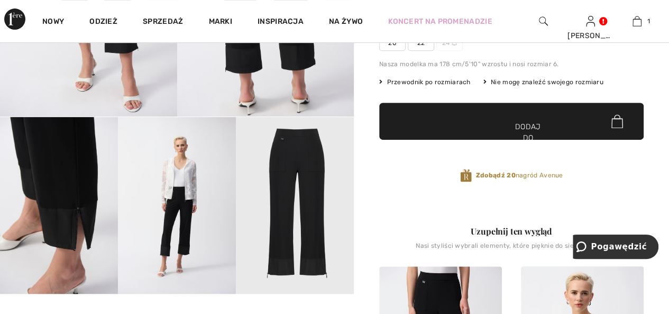
click at [58, 208] on img at bounding box center [59, 205] width 118 height 177
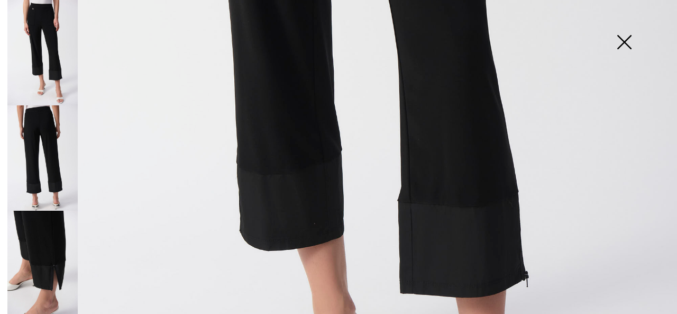
click at [64, 245] on img at bounding box center [42, 263] width 70 height 105
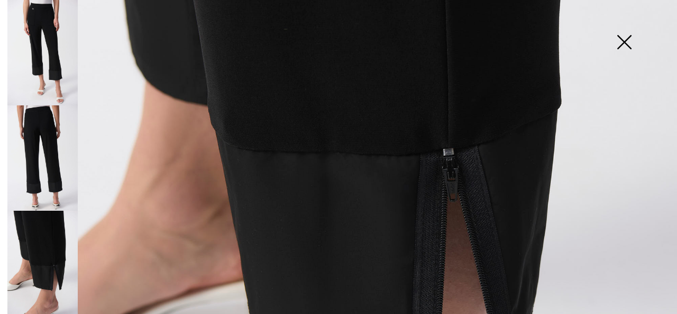
scroll to position [370, 0]
click at [352, 180] on img at bounding box center [338, 137] width 677 height 1015
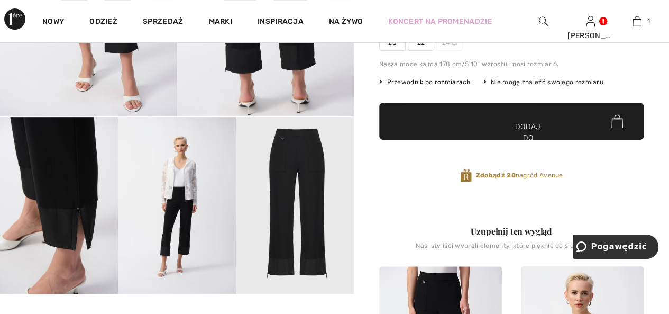
click at [72, 214] on img at bounding box center [59, 205] width 118 height 177
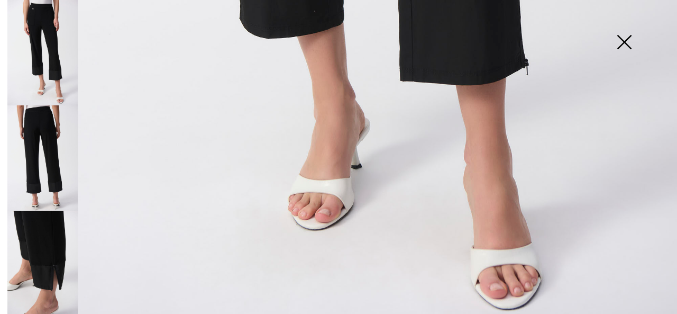
scroll to position [689, 0]
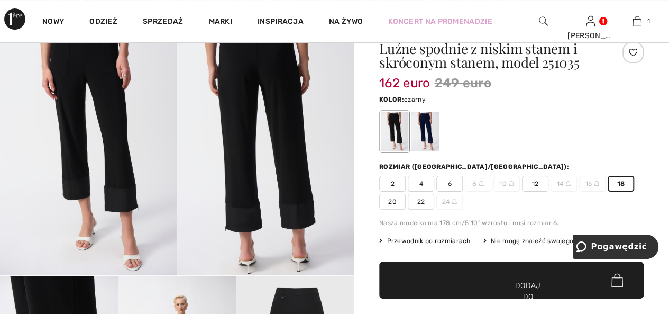
click at [484, 279] on span "✔ Dodano do torby Dodaj do koszyka" at bounding box center [511, 279] width 265 height 37
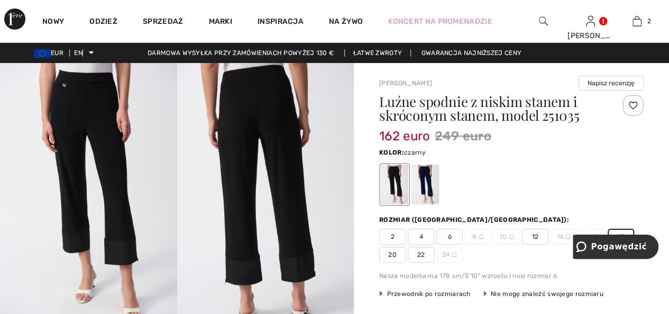
click at [304, 219] on img at bounding box center [265, 195] width 177 height 265
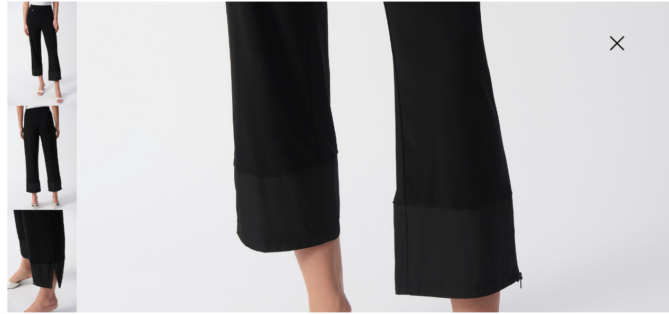
scroll to position [476, 0]
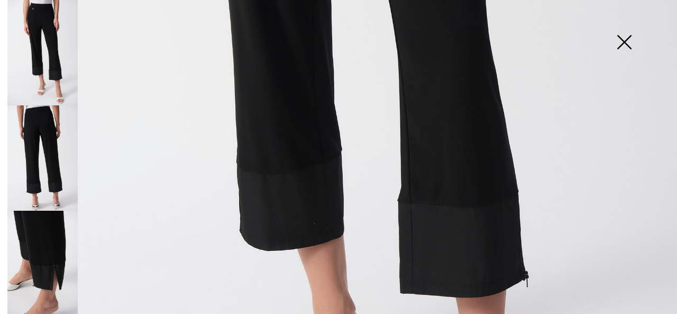
click at [318, 160] on img at bounding box center [338, 31] width 677 height 1015
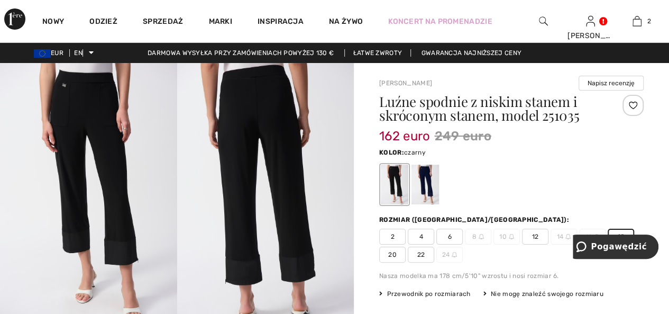
click at [261, 206] on img at bounding box center [265, 195] width 177 height 265
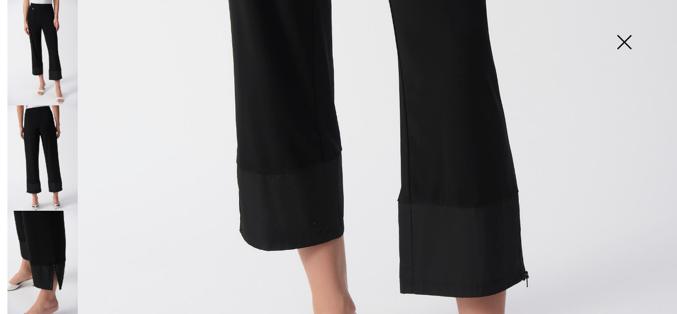
click at [263, 186] on img at bounding box center [338, 31] width 677 height 1015
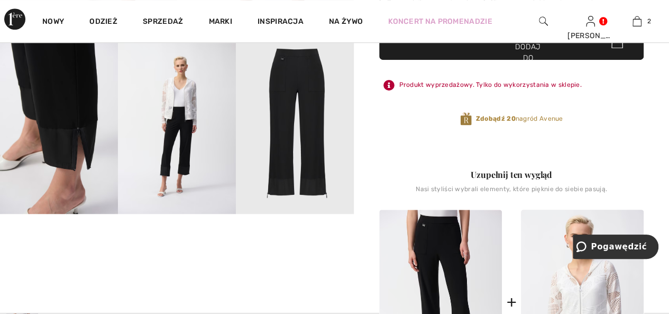
scroll to position [265, 0]
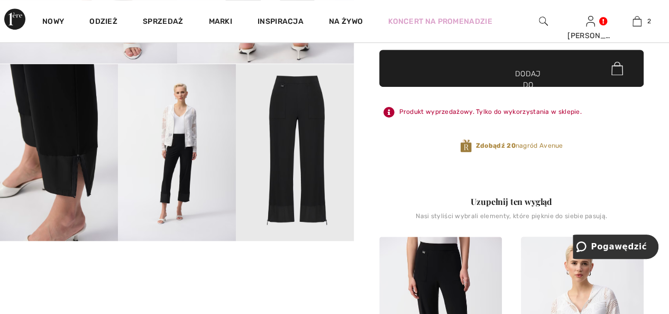
click at [165, 196] on img at bounding box center [177, 152] width 118 height 177
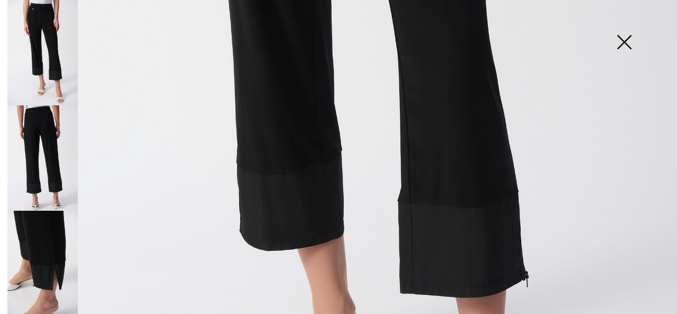
click at [622, 42] on img at bounding box center [624, 43] width 53 height 54
